Goal: Task Accomplishment & Management: Complete application form

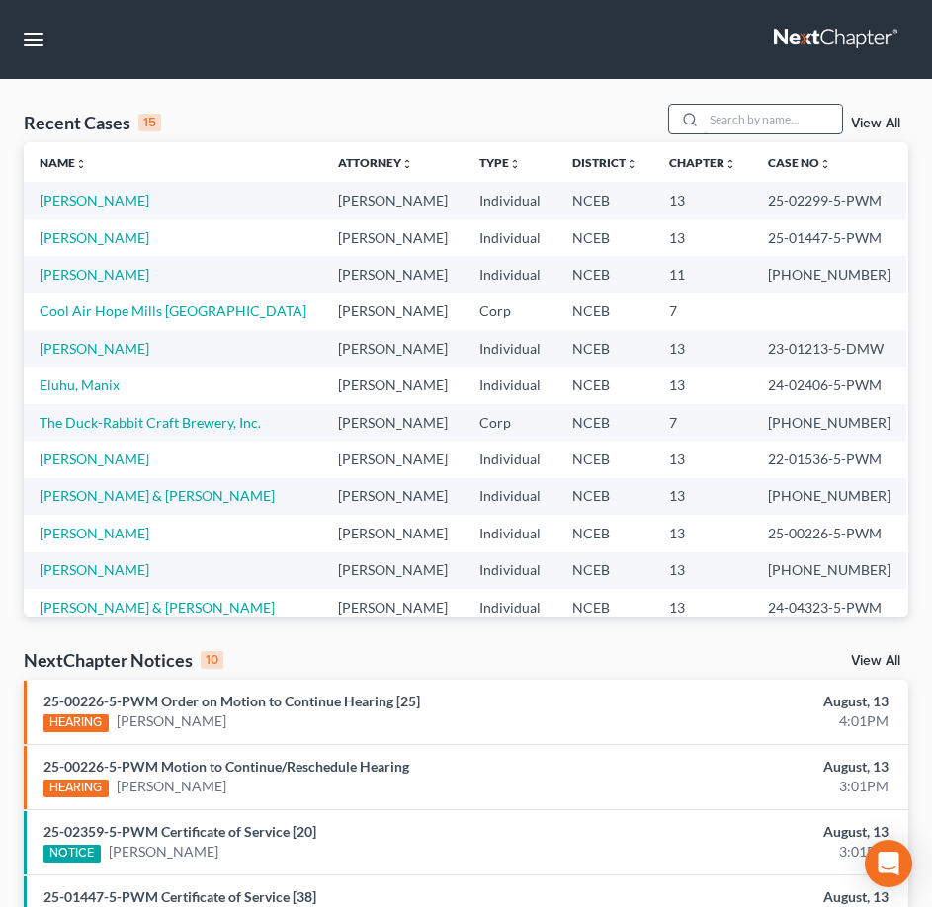
click at [766, 122] on input "search" at bounding box center [772, 119] width 138 height 29
type input "fatta"
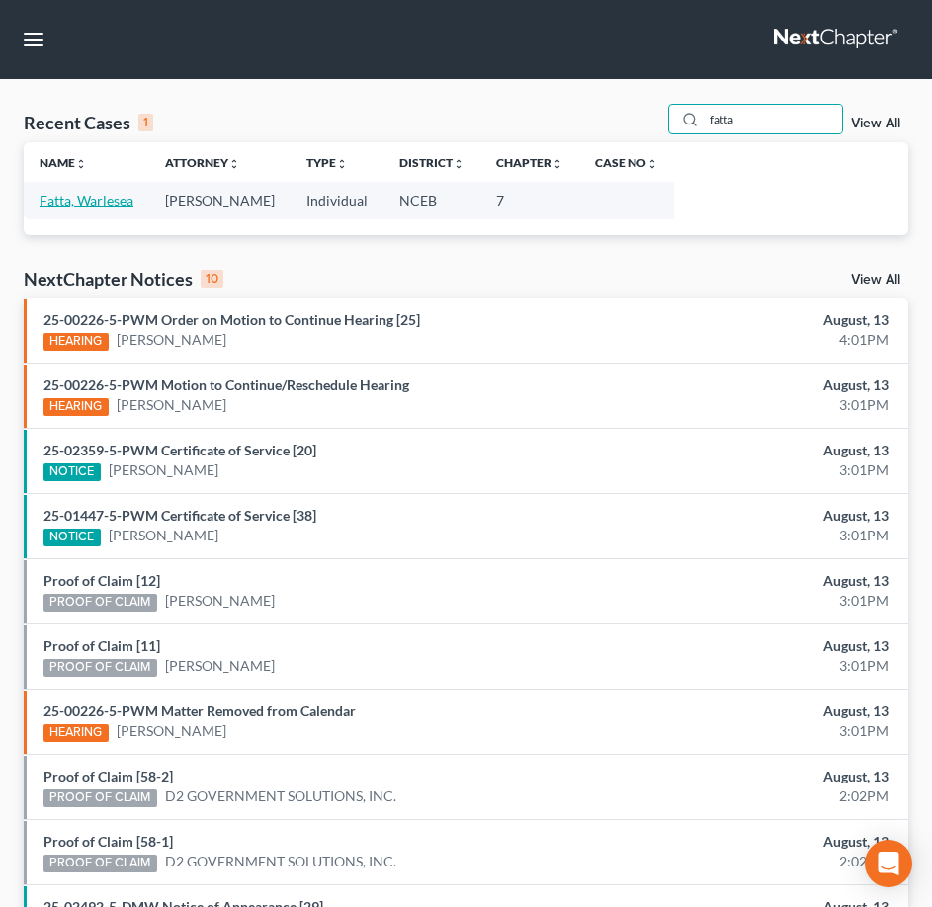
click at [72, 204] on link "Fatta, Warlesea" at bounding box center [87, 200] width 94 height 17
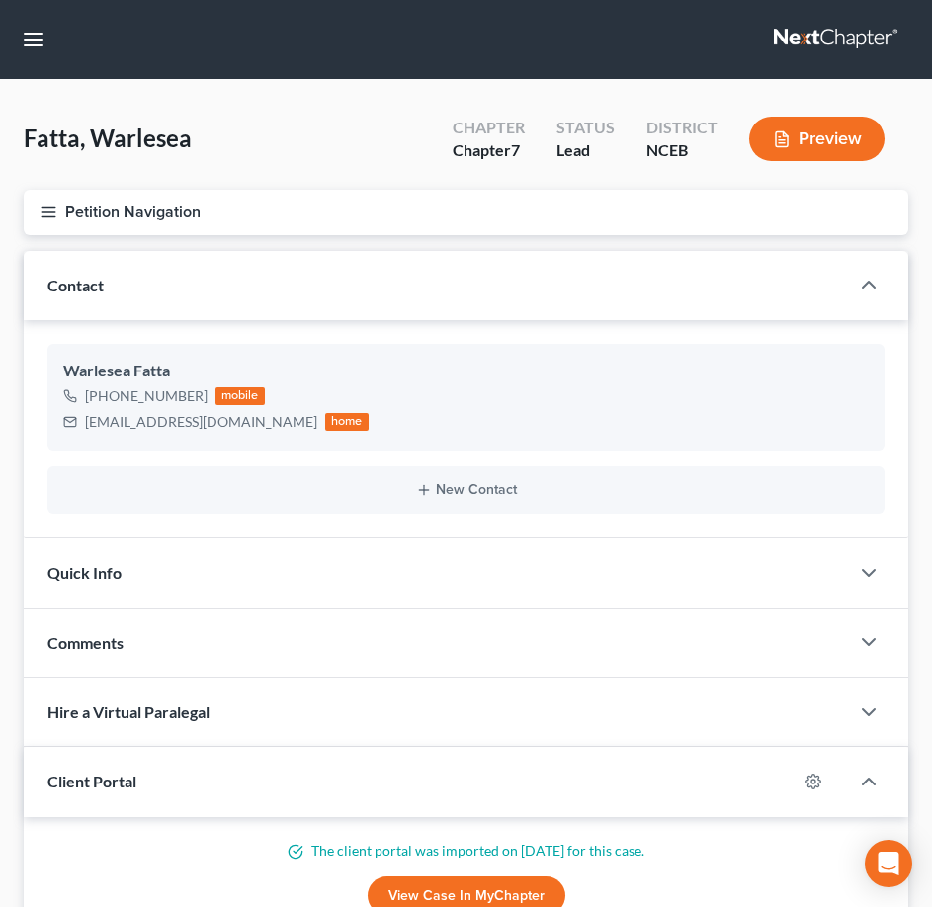
click at [52, 221] on button "Petition Navigation" at bounding box center [466, 212] width 884 height 45
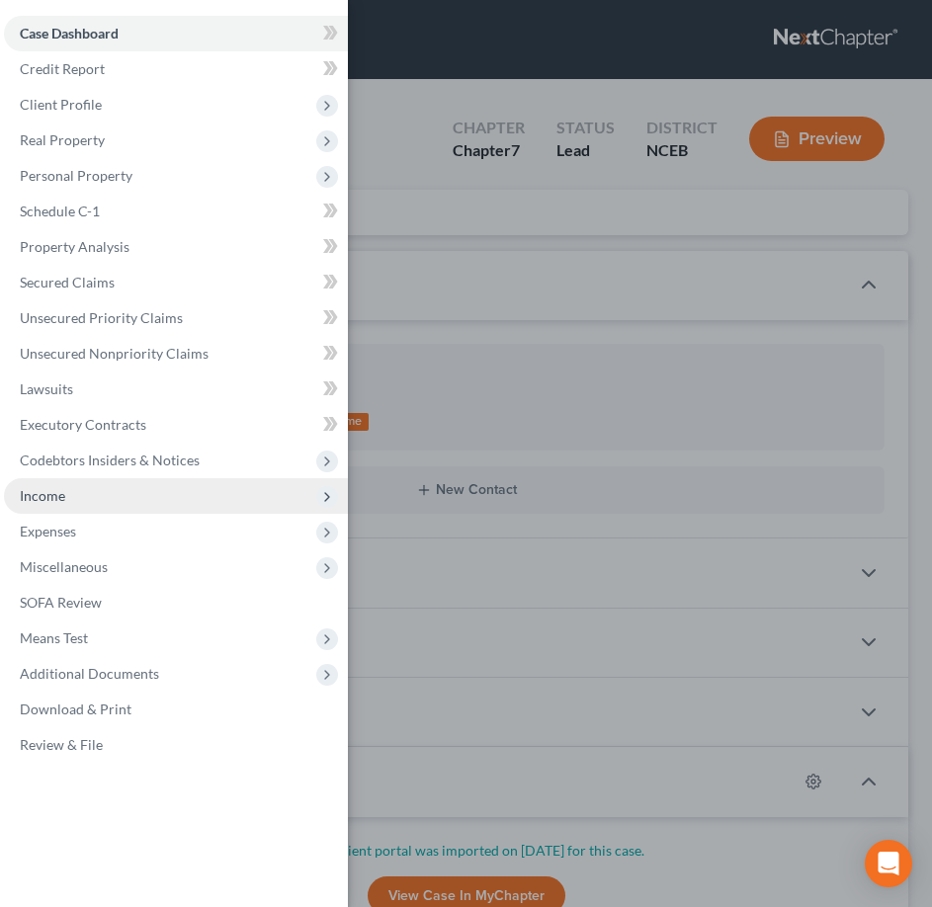
click at [100, 492] on span "Income" at bounding box center [176, 496] width 344 height 36
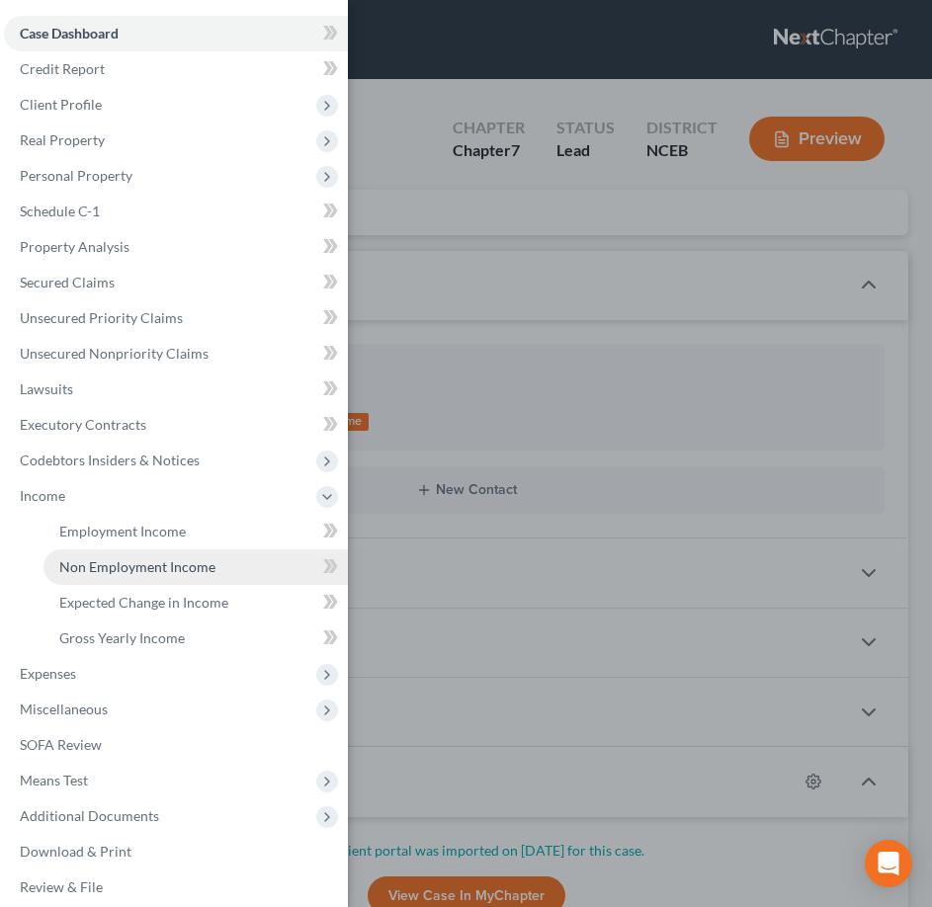
click at [156, 580] on link "Non Employment Income" at bounding box center [195, 567] width 304 height 36
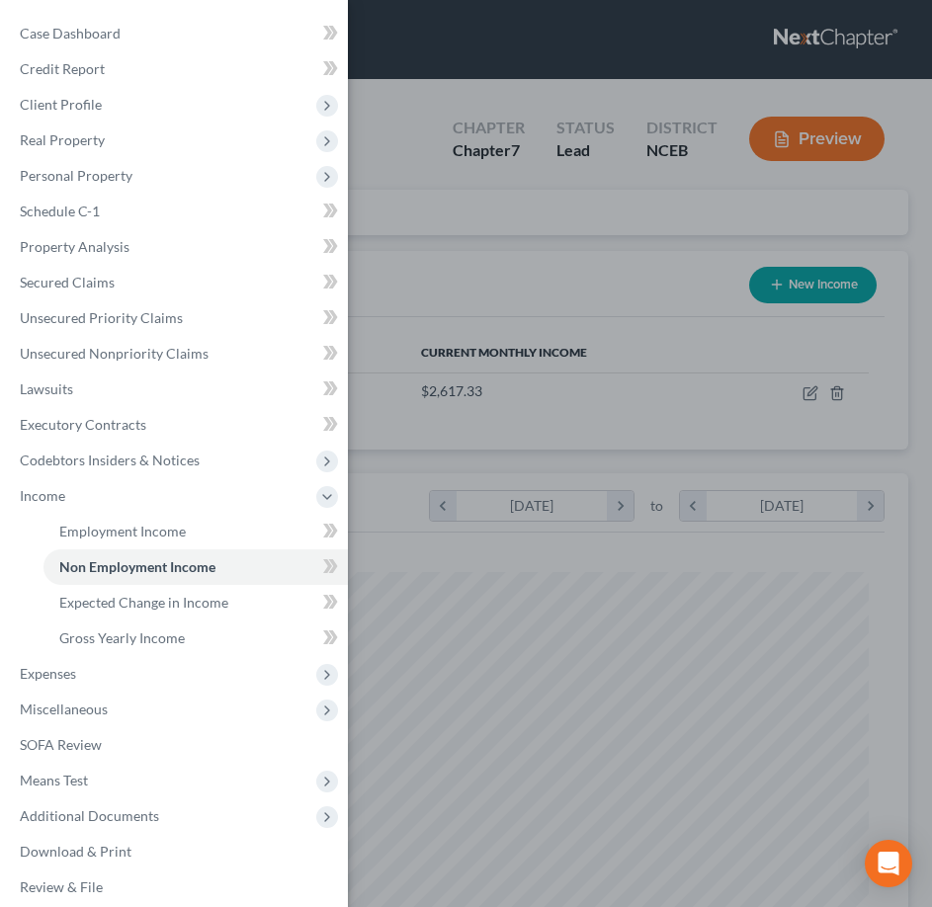
scroll to position [402, 845]
click at [387, 297] on div "Case Dashboard Payments Invoices Payments Payments Credit Report Client Profile" at bounding box center [466, 453] width 932 height 907
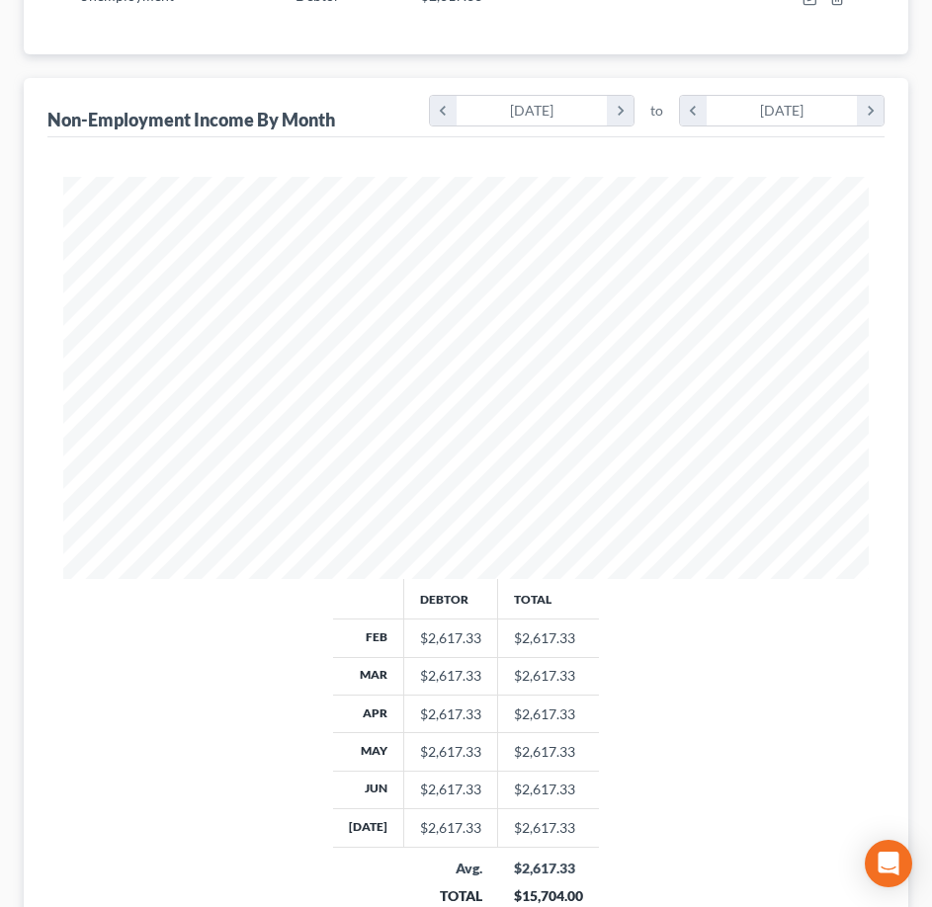
scroll to position [0, 0]
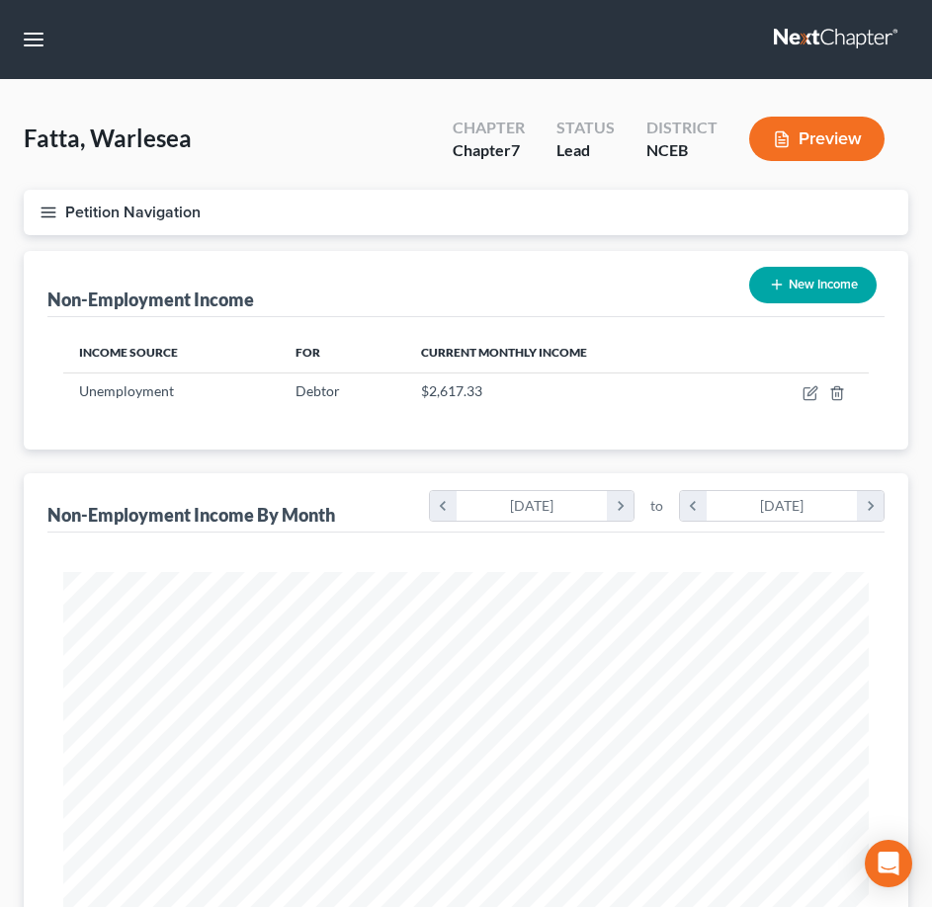
click at [53, 209] on icon "button" at bounding box center [49, 213] width 18 height 18
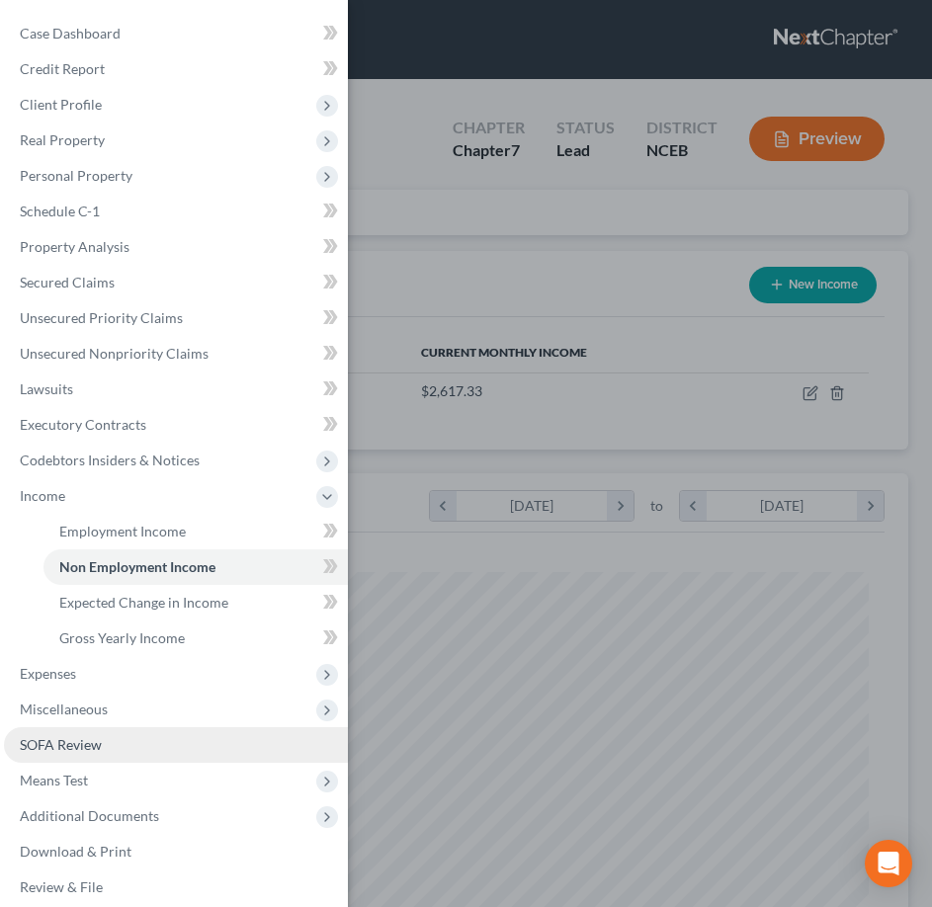
click at [110, 732] on link "SOFA Review" at bounding box center [176, 745] width 344 height 36
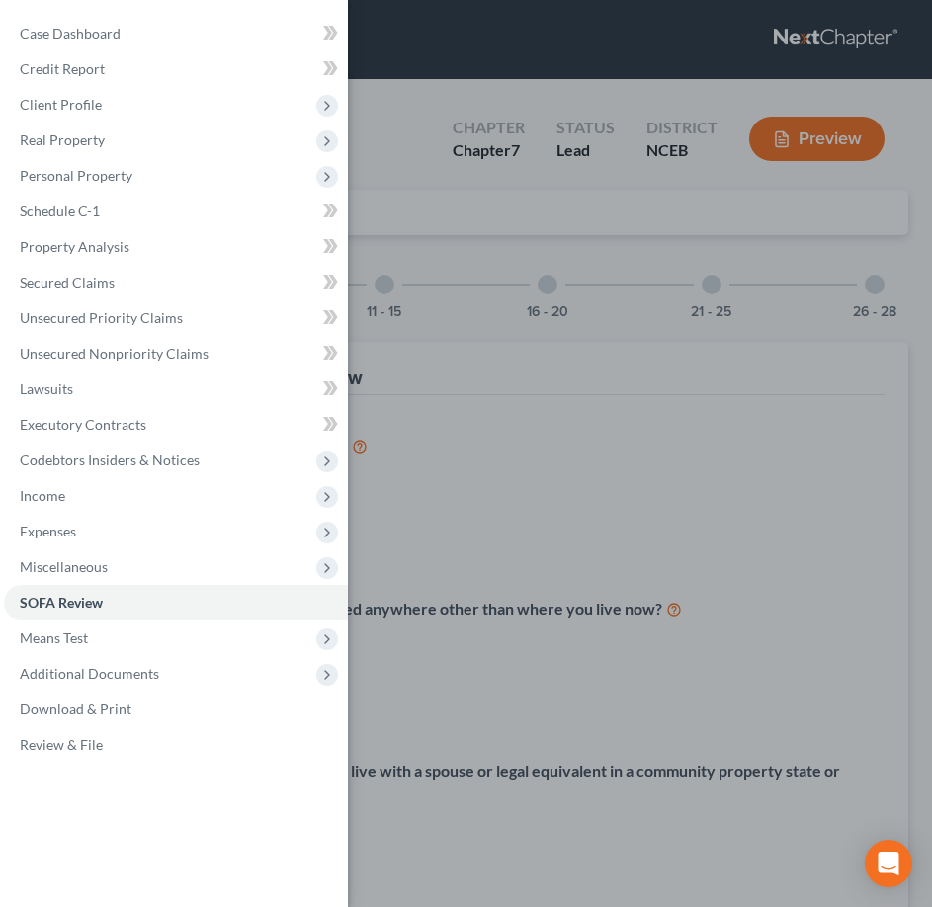
click at [401, 247] on div "Case Dashboard Payments Invoices Payments Payments Credit Report Client Profile" at bounding box center [466, 453] width 932 height 907
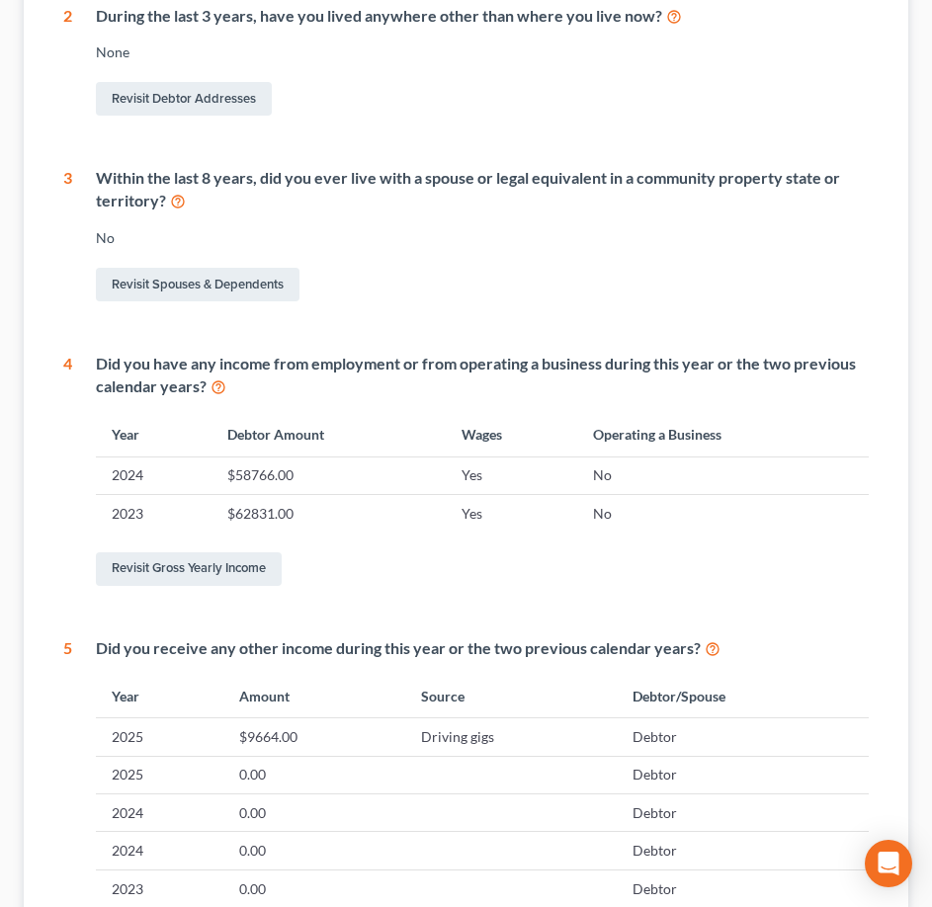
scroll to position [790, 0]
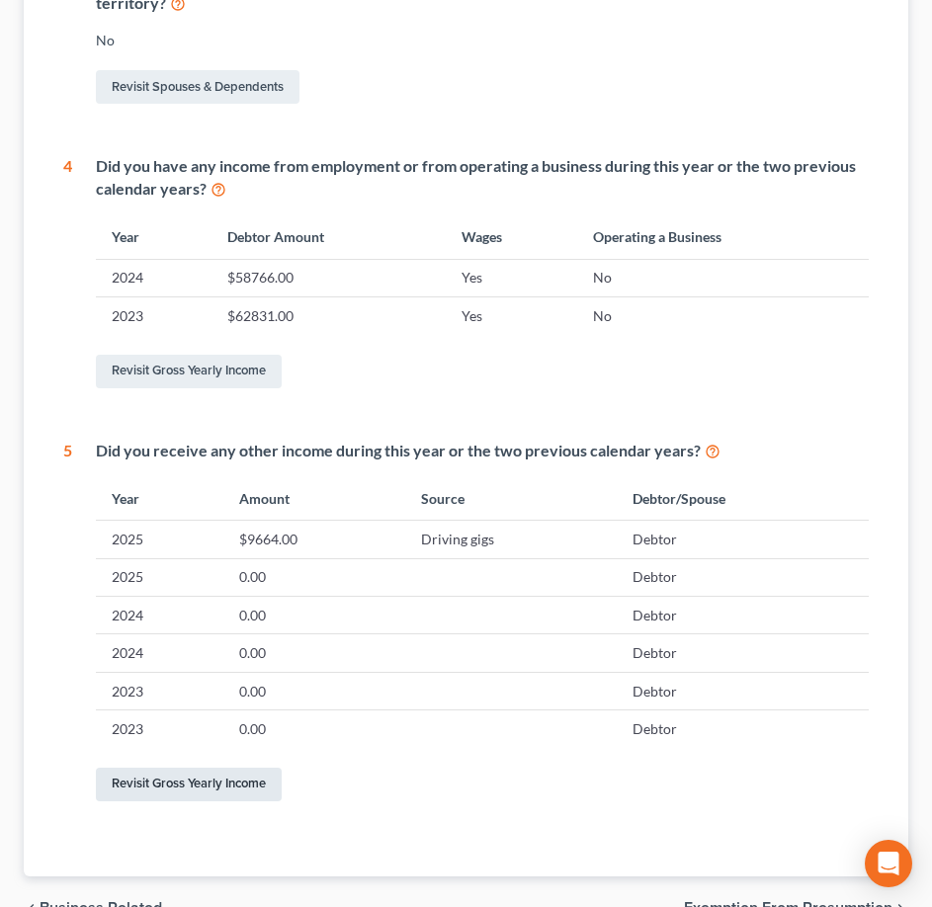
click at [194, 786] on link "Revisit Gross Yearly Income" at bounding box center [189, 785] width 186 height 34
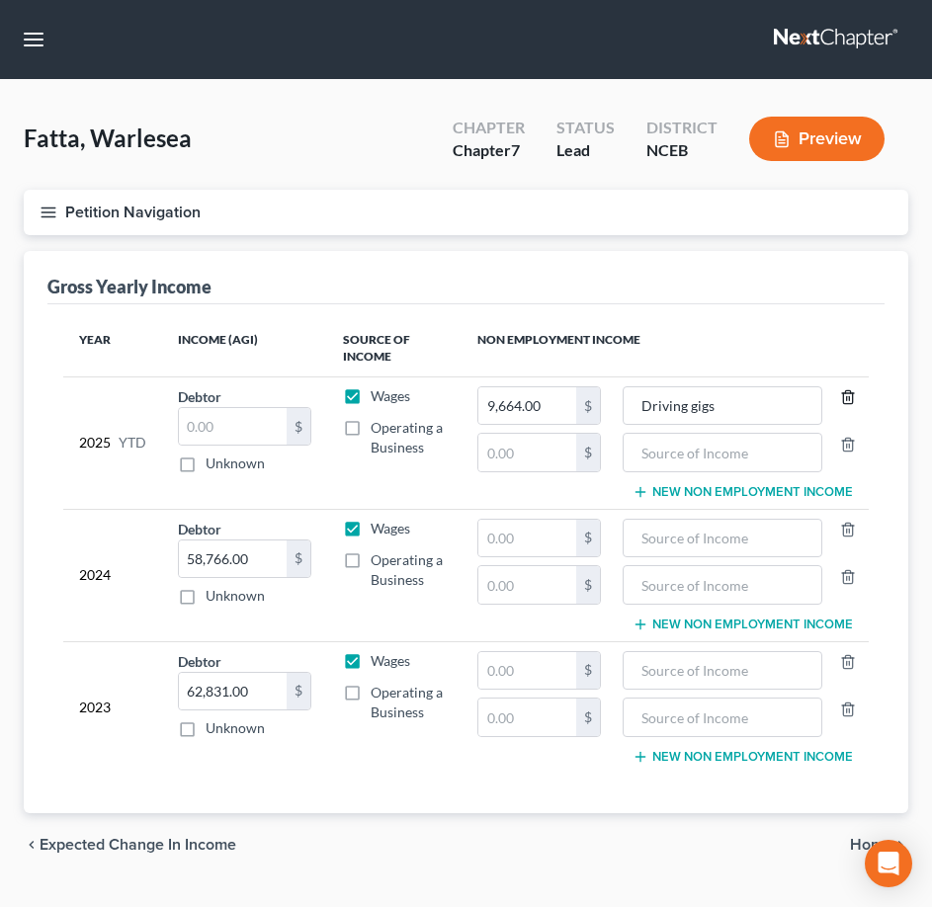
click at [846, 402] on icon "button" at bounding box center [848, 397] width 16 height 16
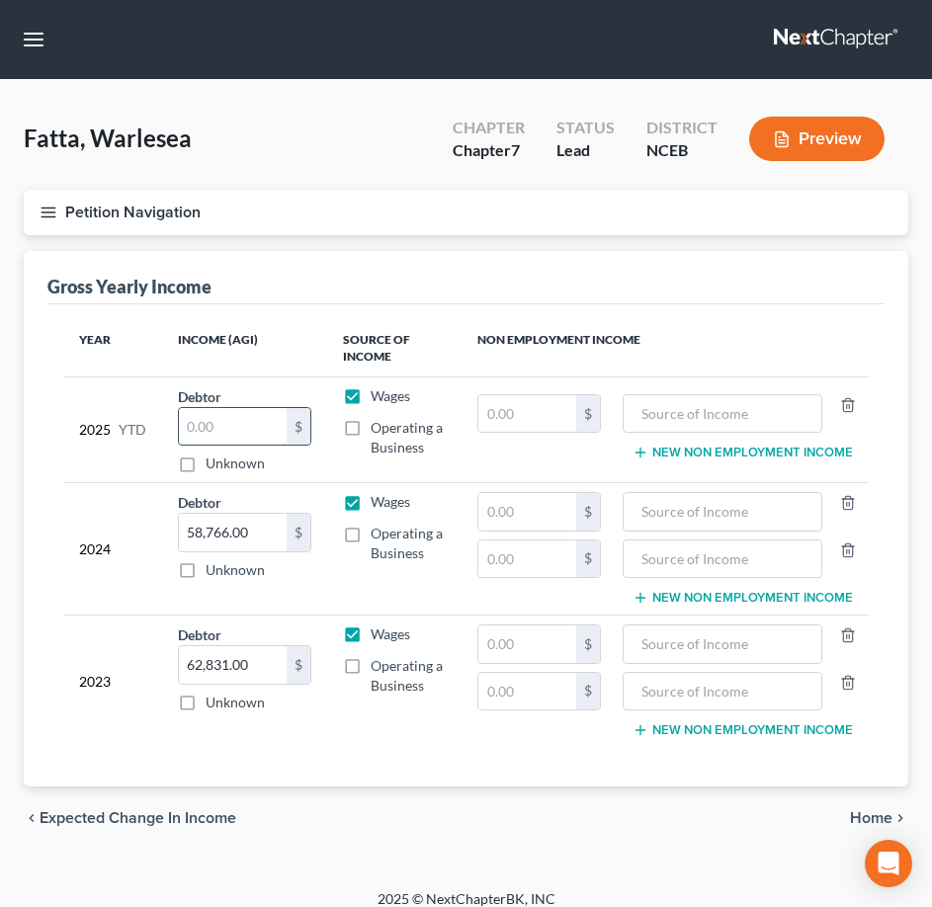
click at [226, 428] on input "text" at bounding box center [233, 427] width 108 height 38
type input "9,664"
click at [500, 412] on input "text" at bounding box center [527, 414] width 98 height 38
